Goal: Navigation & Orientation: Understand site structure

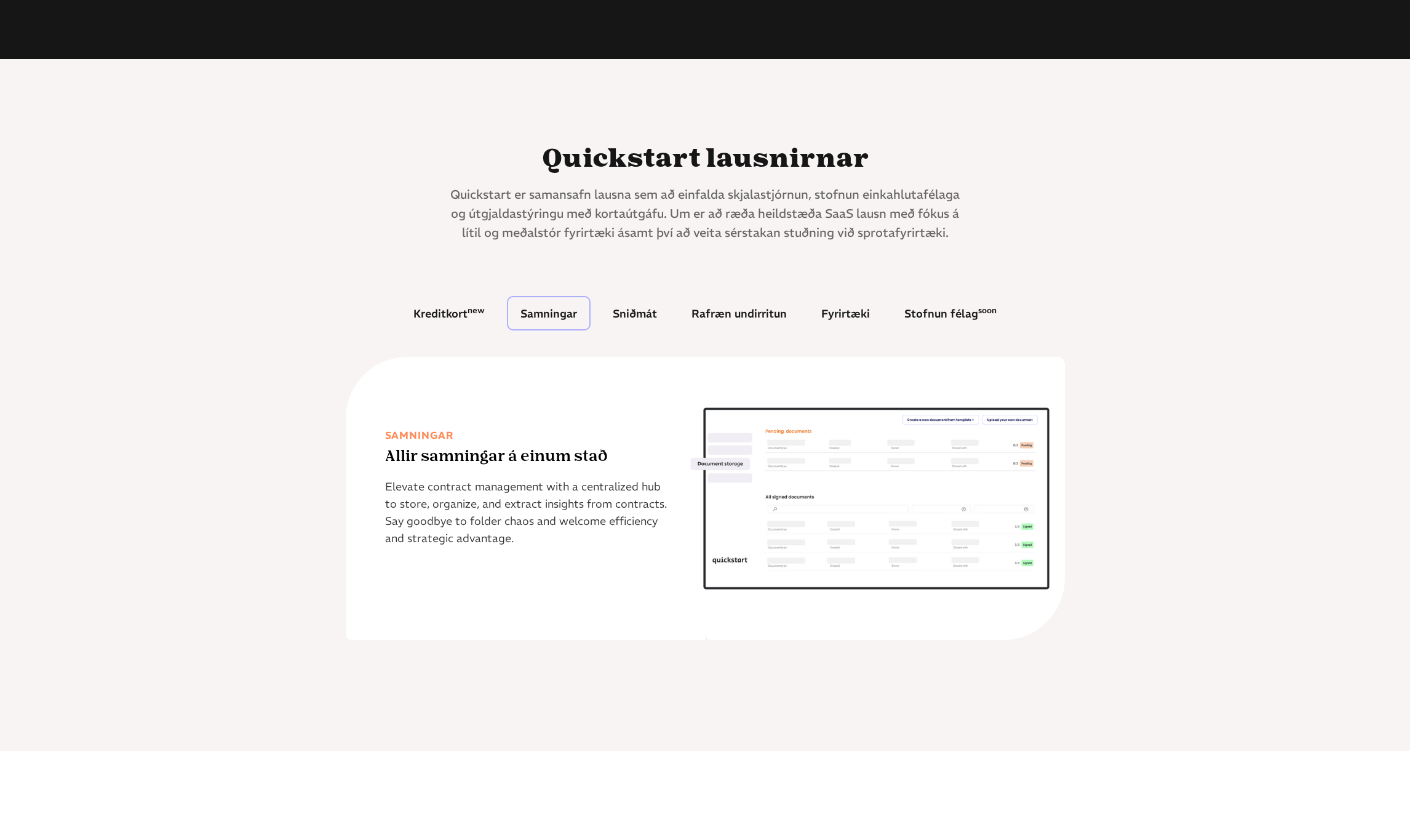
scroll to position [382, 0]
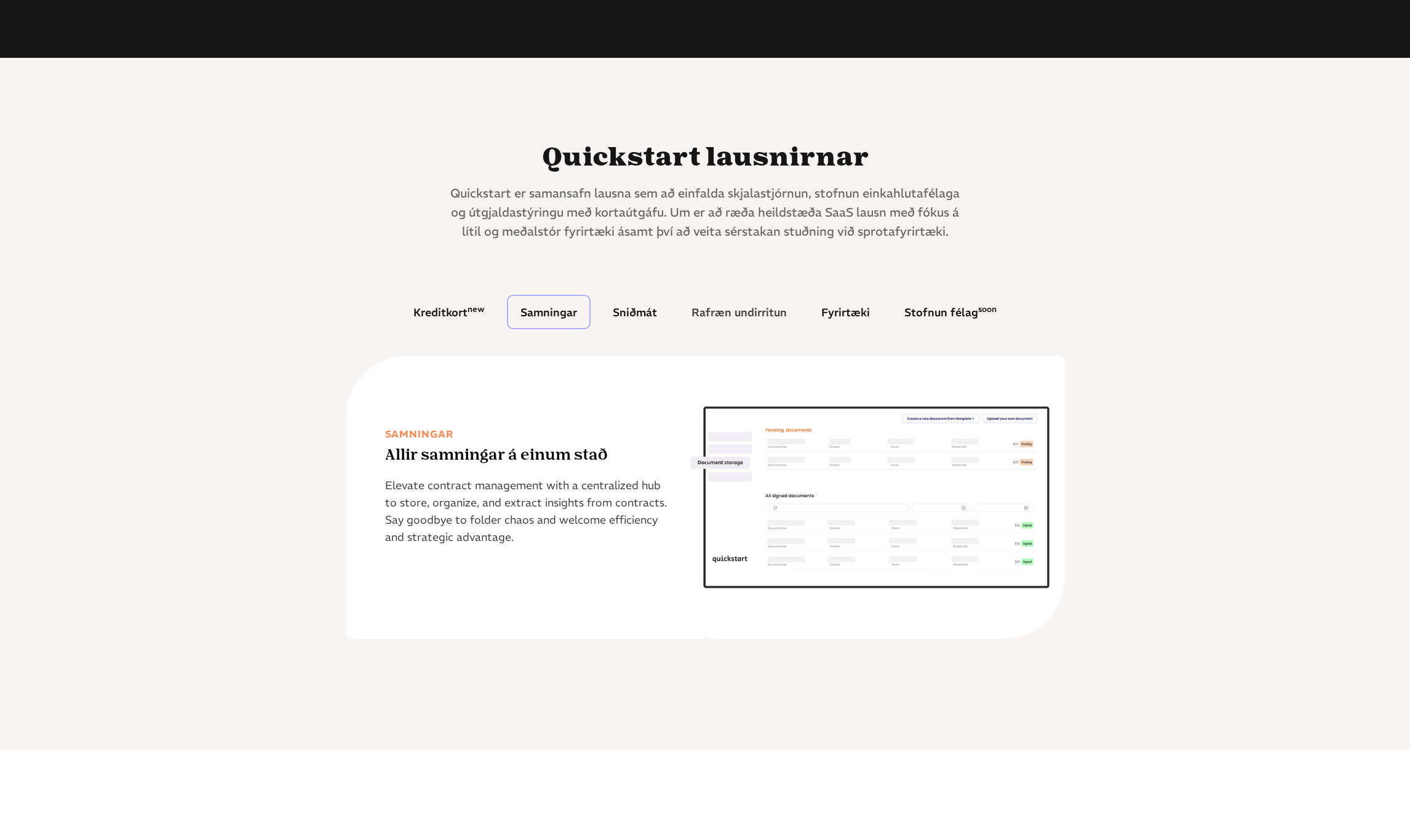
click at [736, 312] on div "Rafræn undirritun" at bounding box center [739, 312] width 95 height 11
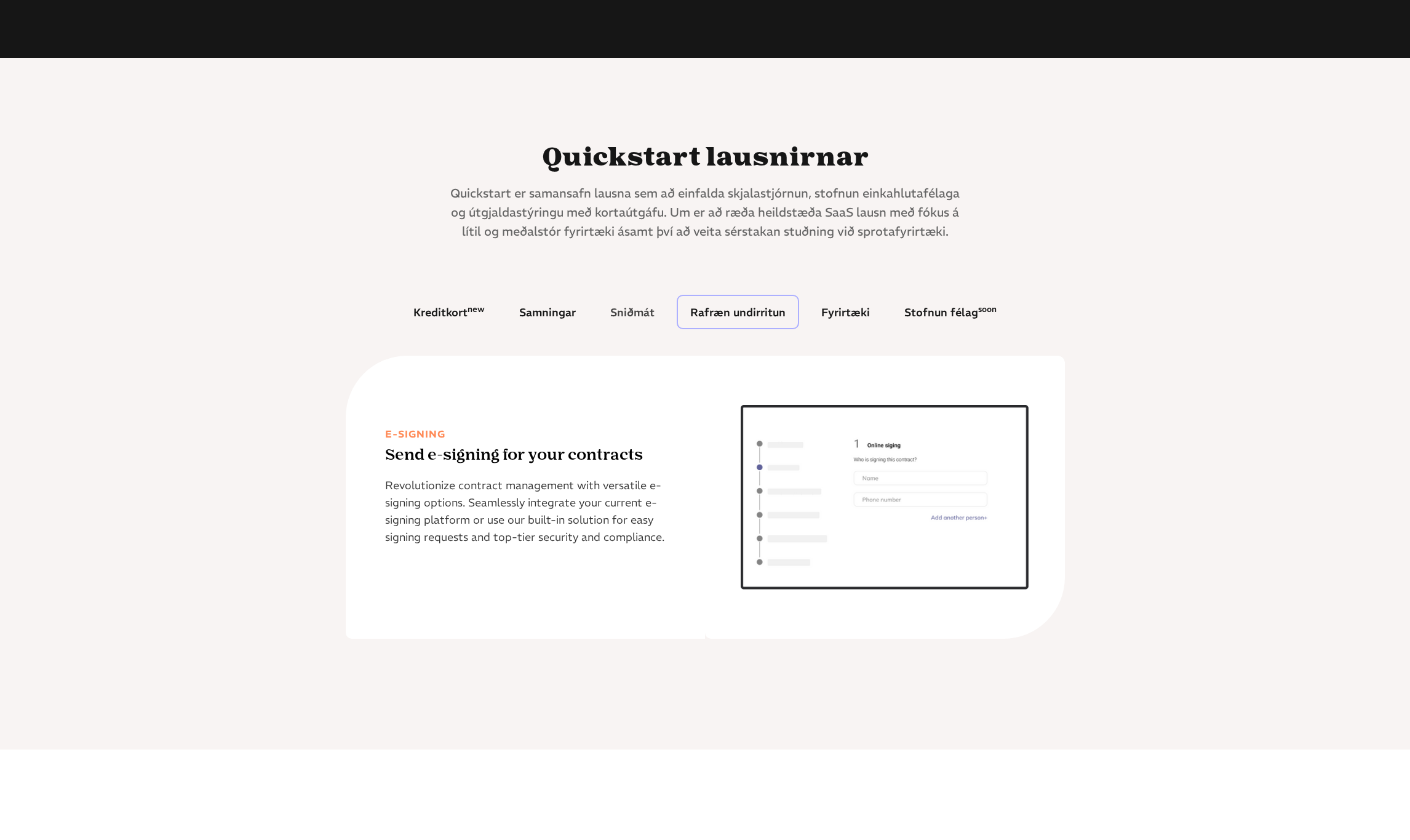
click at [646, 314] on div "Sniðmát" at bounding box center [632, 312] width 44 height 11
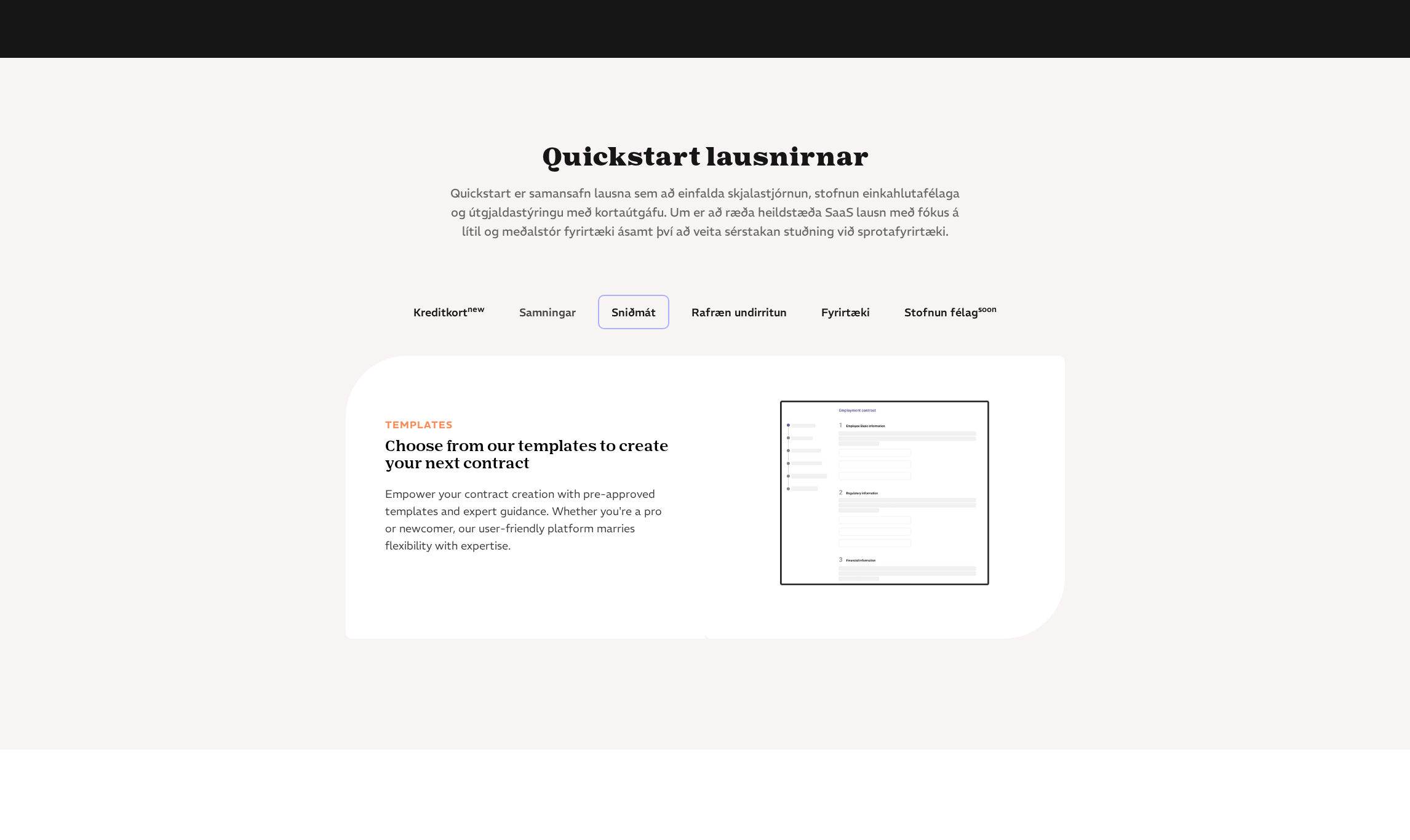
click at [538, 313] on div "Samningar" at bounding box center [547, 312] width 56 height 11
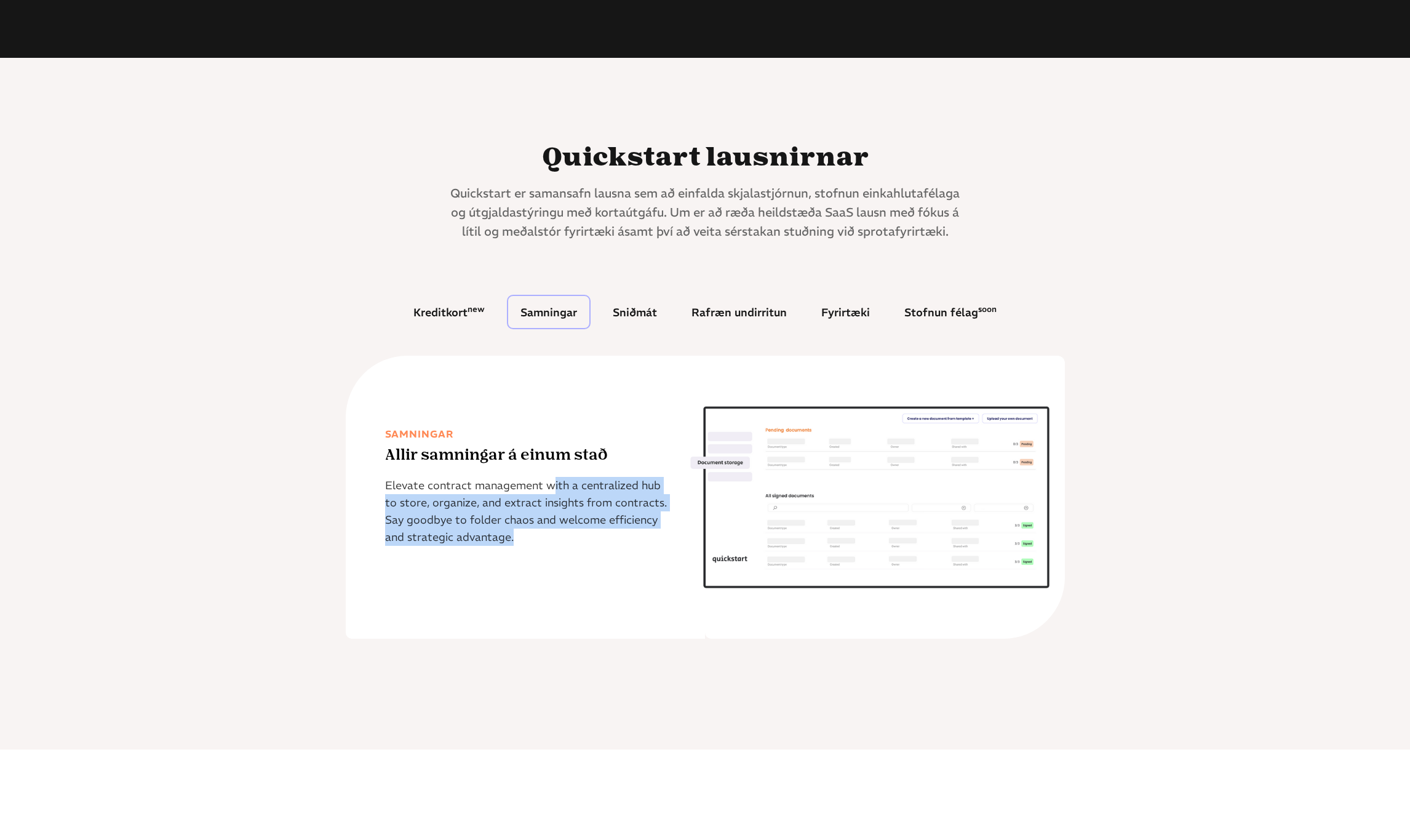
drag, startPoint x: 549, startPoint y: 487, endPoint x: 625, endPoint y: 580, distance: 120.1
click at [625, 580] on div "Samningar Allir samningar á einum stað Elevate contract management with a centr…" at bounding box center [525, 497] width 360 height 283
click at [259, 498] on div "Quickstart lausnirnar Quickstart er samansafn lausna sem að einfalda skjalastjó…" at bounding box center [705, 404] width 1410 height 692
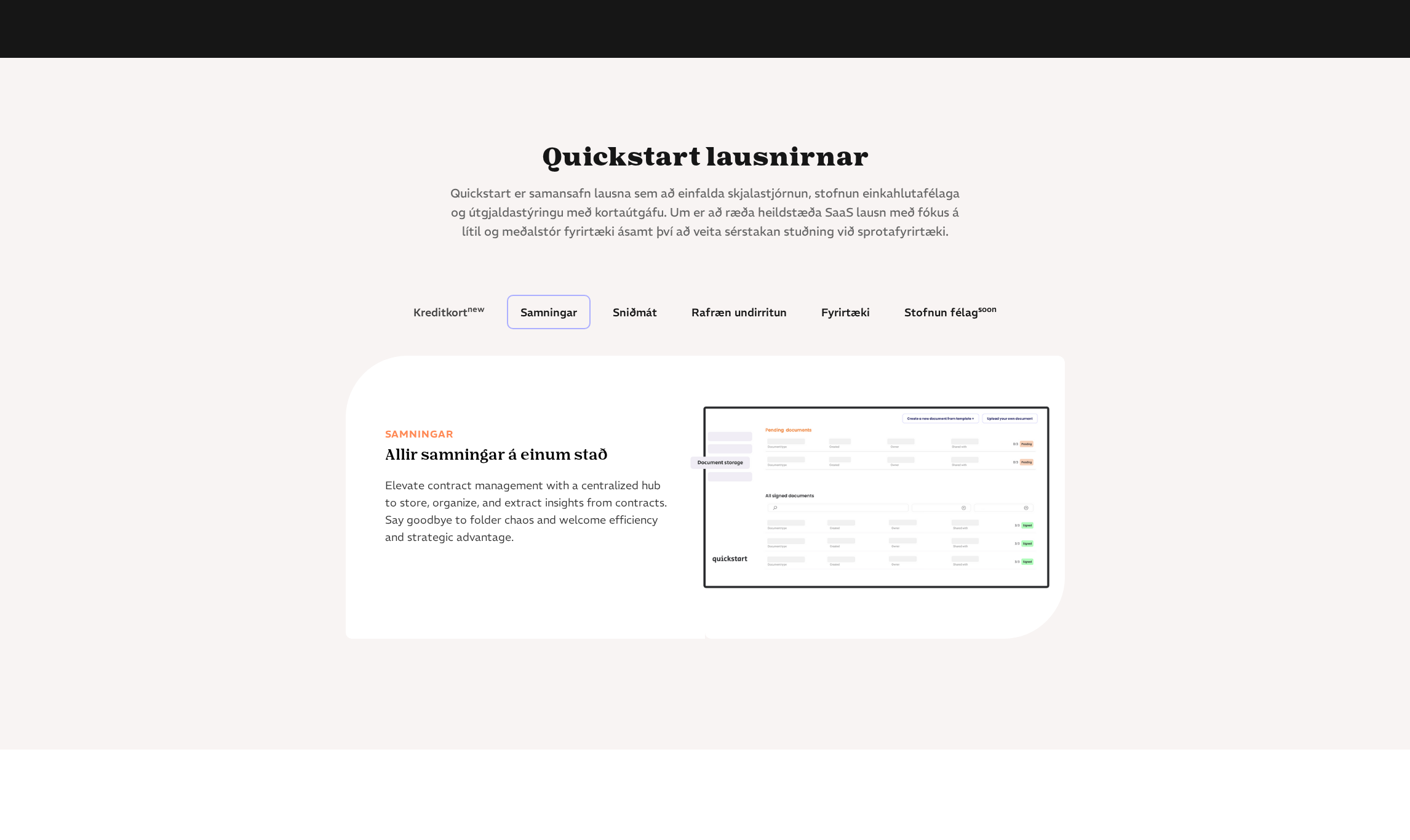
click at [440, 316] on div "Kreditkort new" at bounding box center [449, 312] width 71 height 11
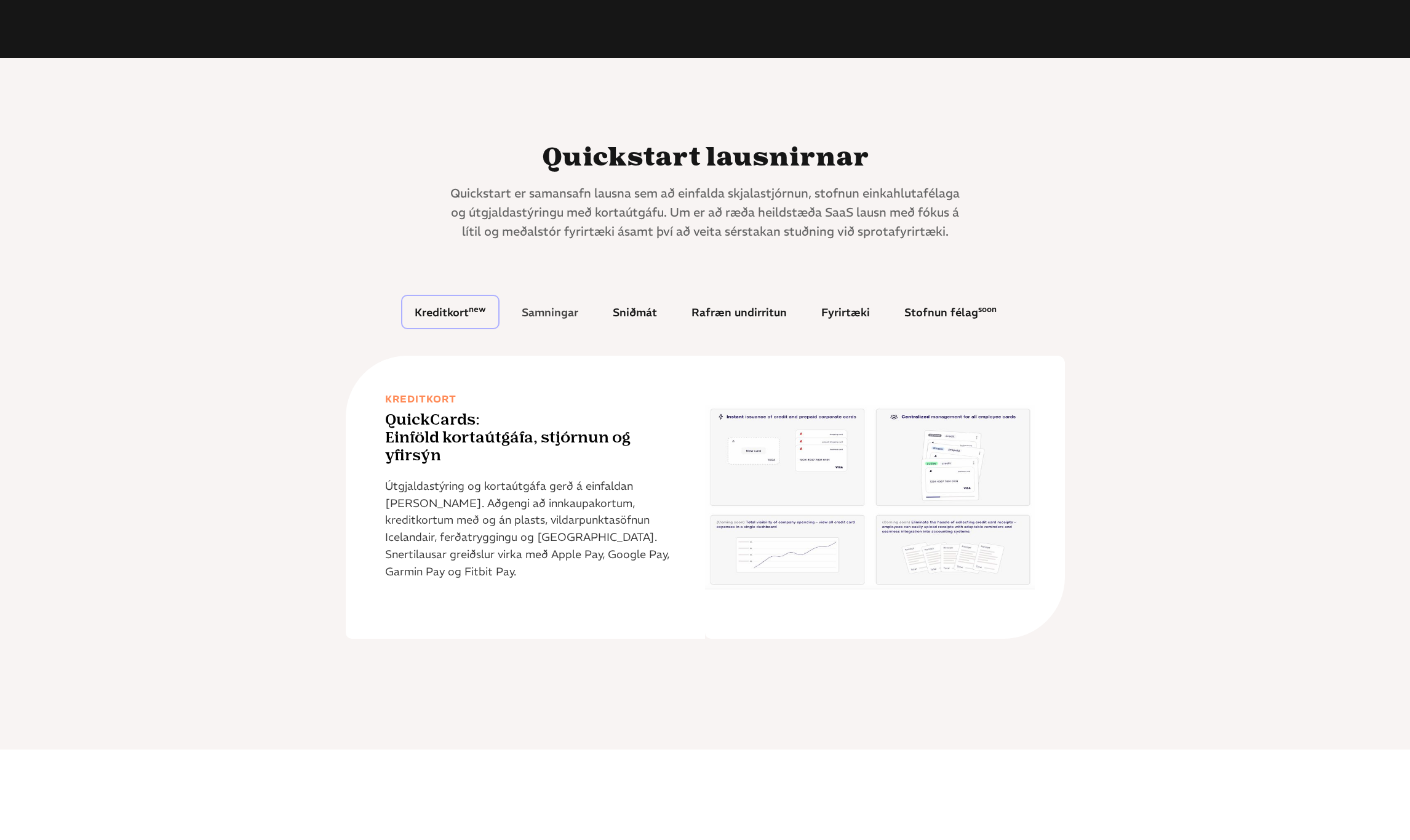
click at [550, 308] on div "Samningar" at bounding box center [550, 312] width 56 height 11
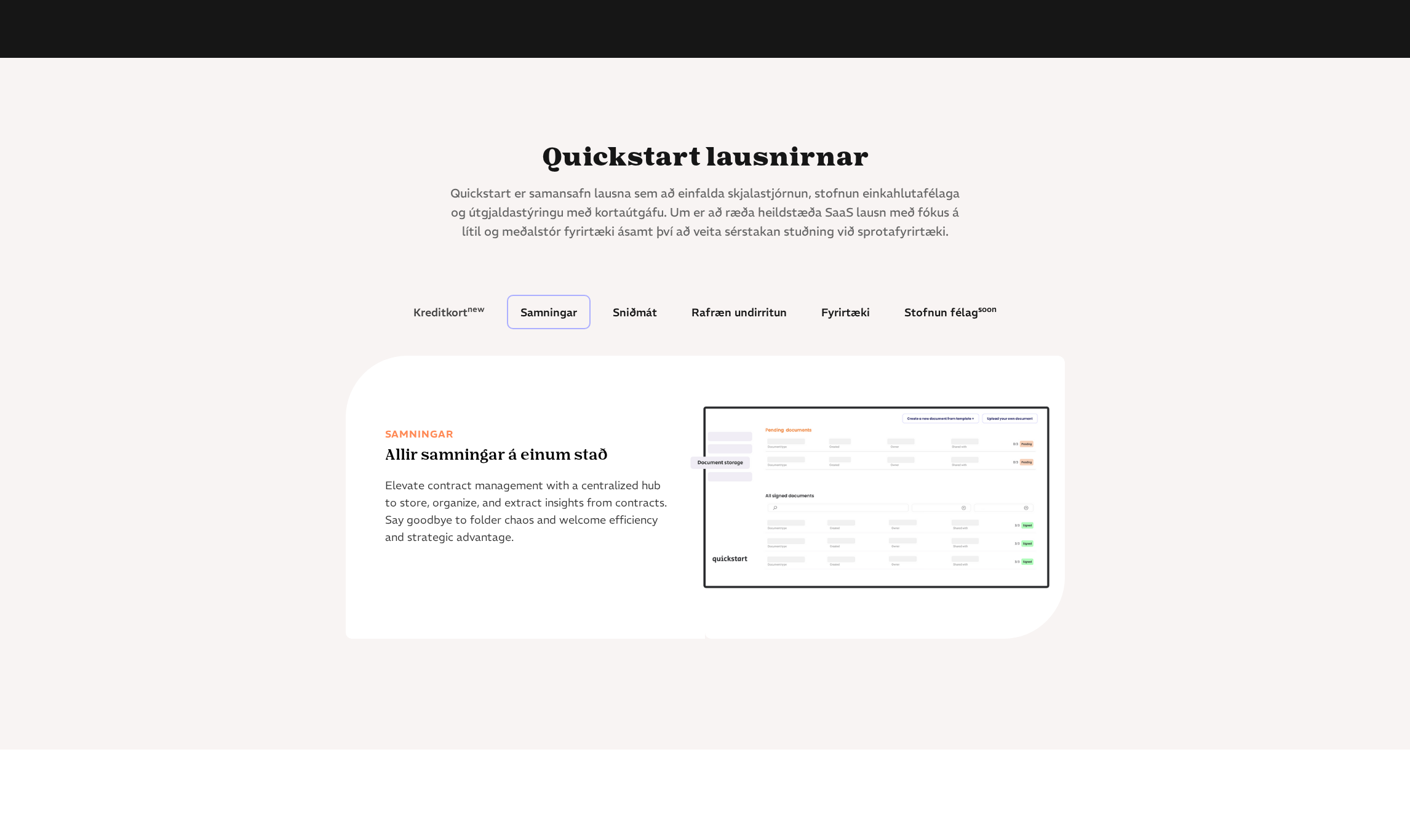
click at [453, 313] on div "Kreditkort new" at bounding box center [449, 312] width 71 height 11
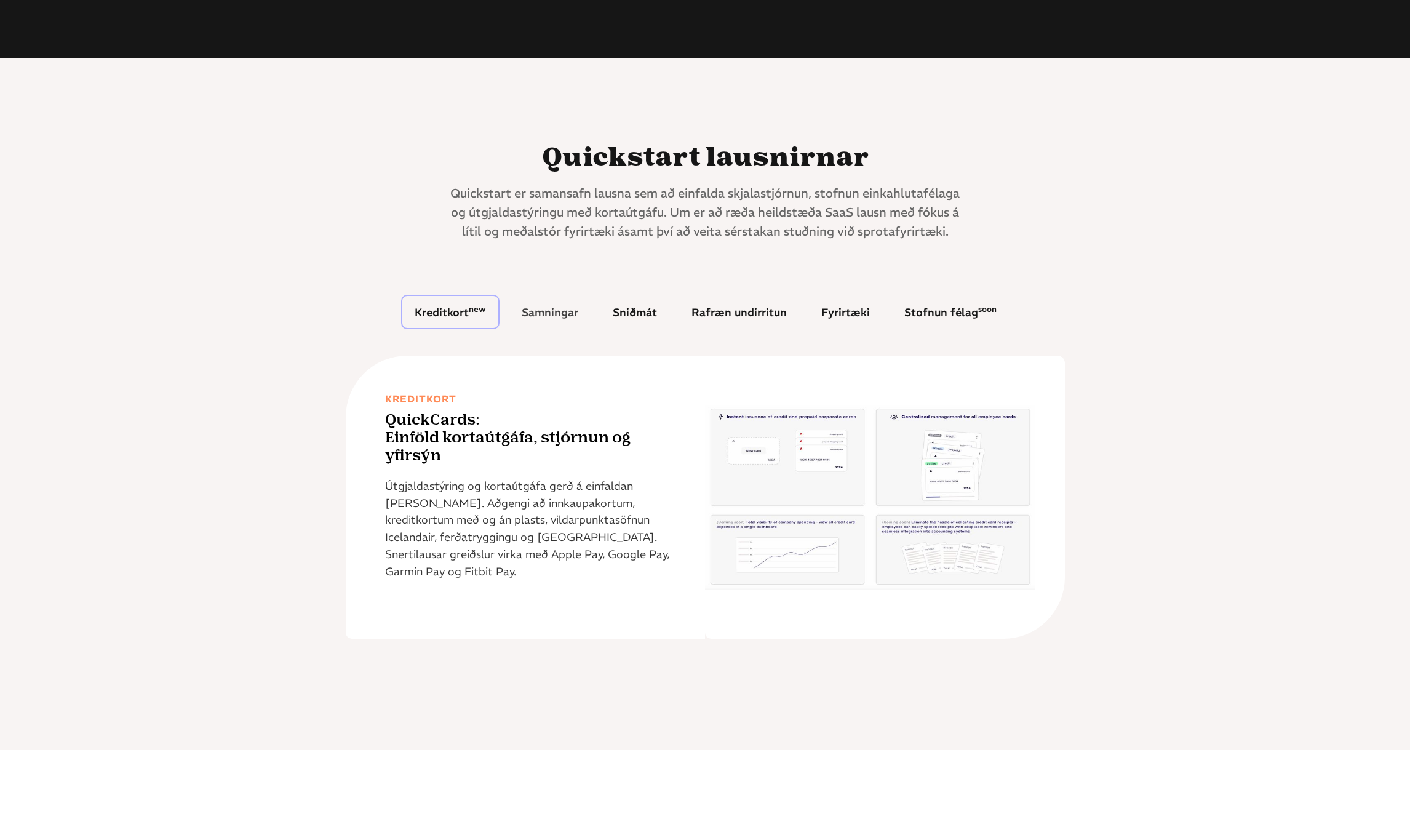
click at [587, 312] on link "Samningar" at bounding box center [550, 312] width 82 height 32
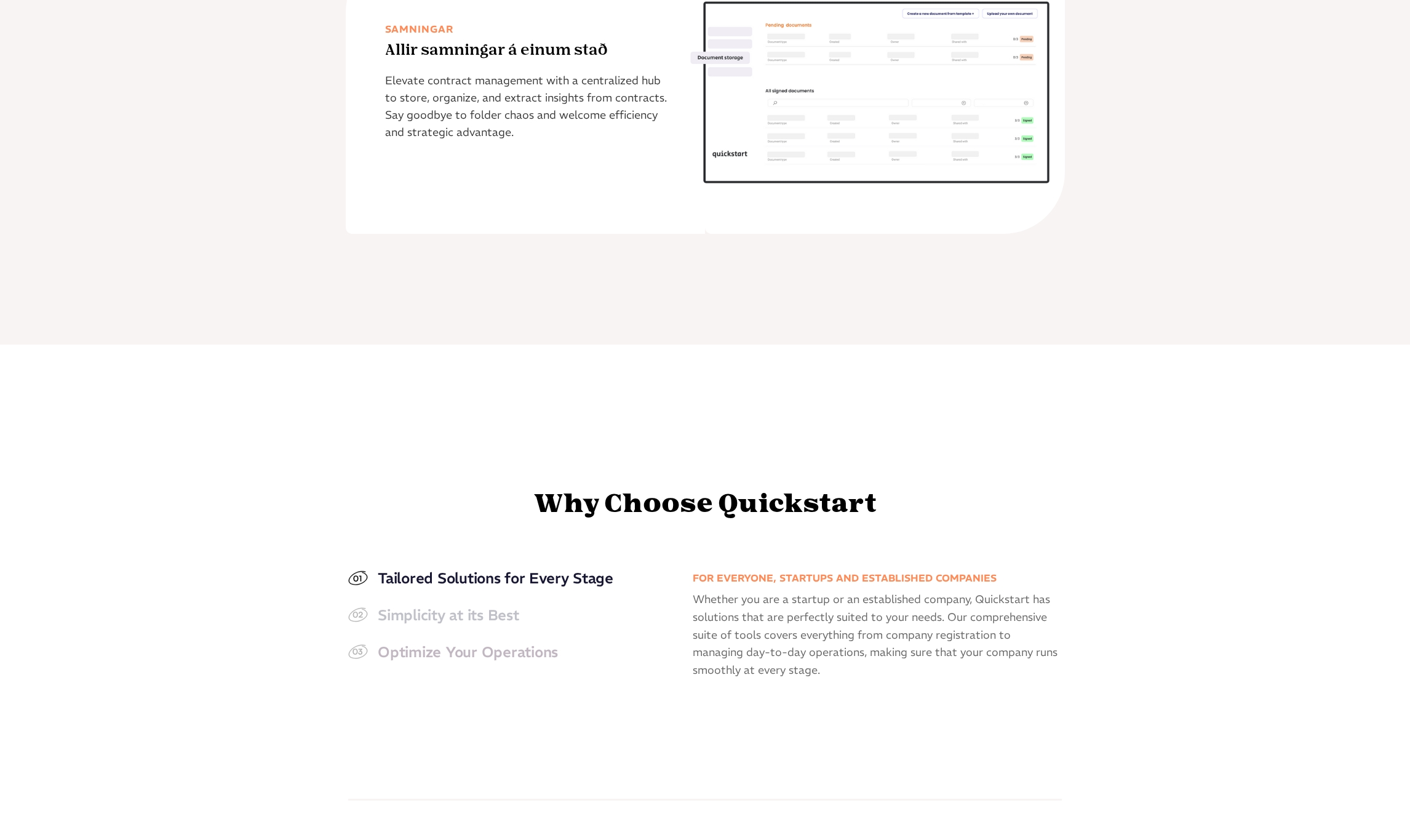
scroll to position [1457, 0]
